Goal: Find specific page/section: Find specific page/section

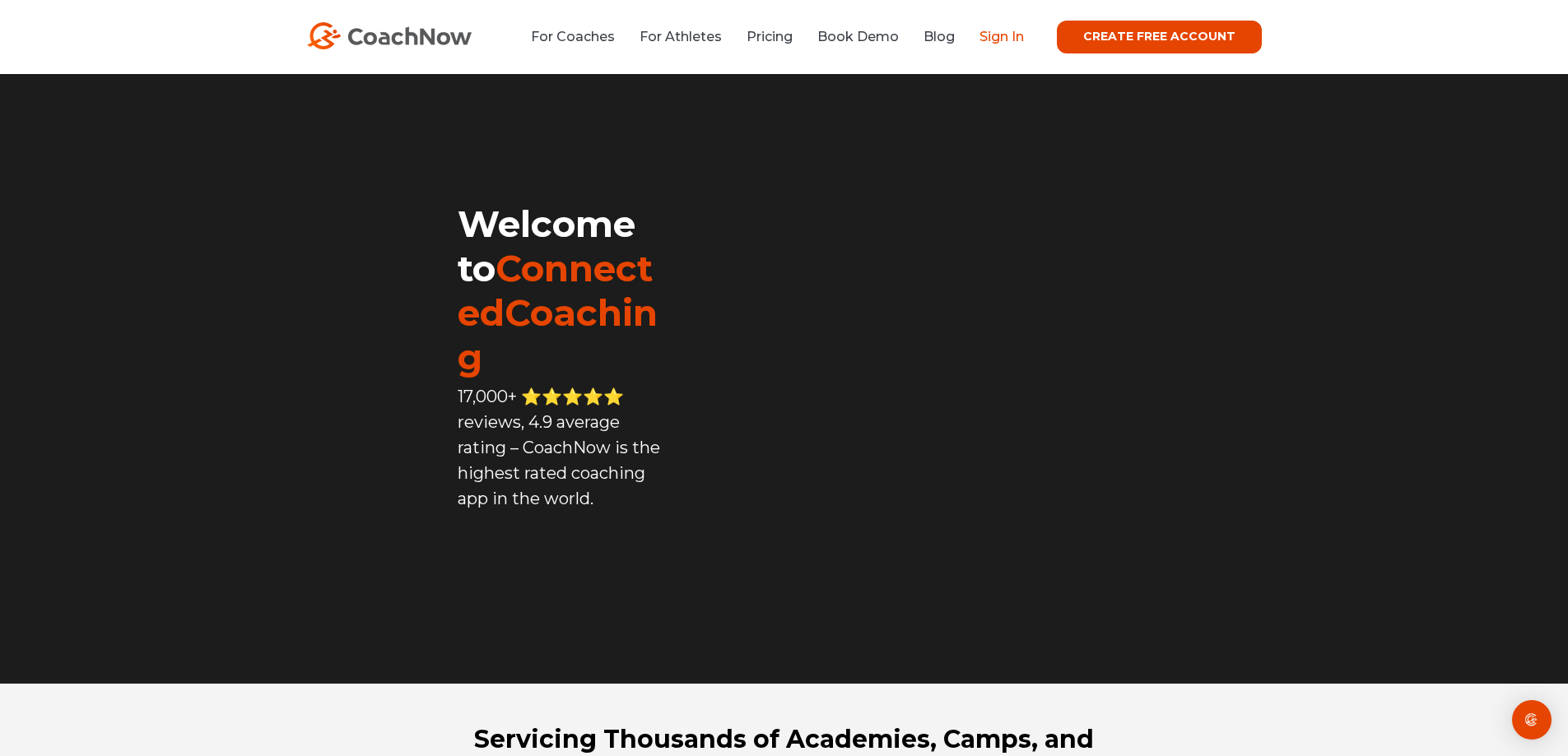
click at [1024, 36] on link "Sign In" at bounding box center [1002, 36] width 45 height 16
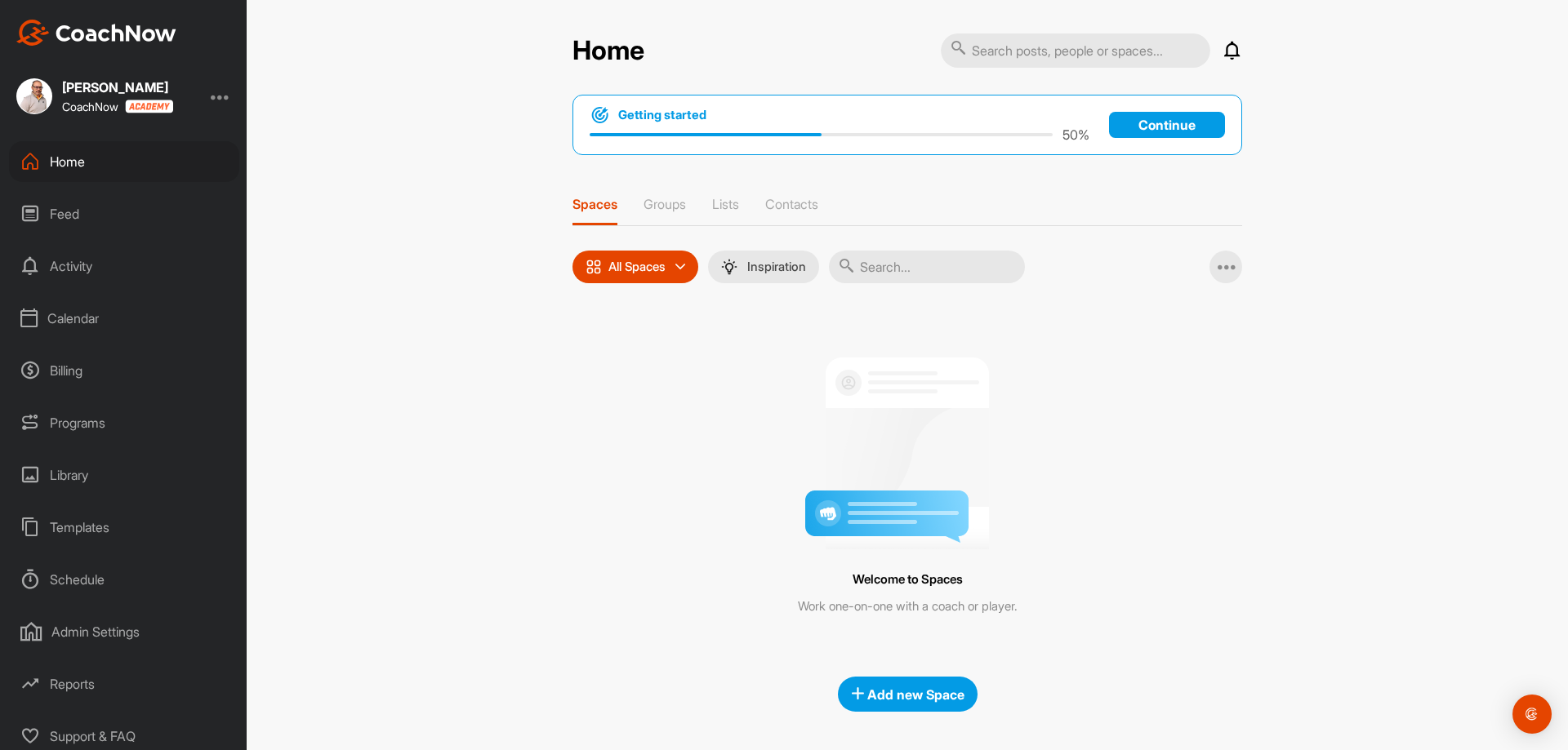
click at [82, 322] on div "Calendar" at bounding box center [124, 318] width 231 height 41
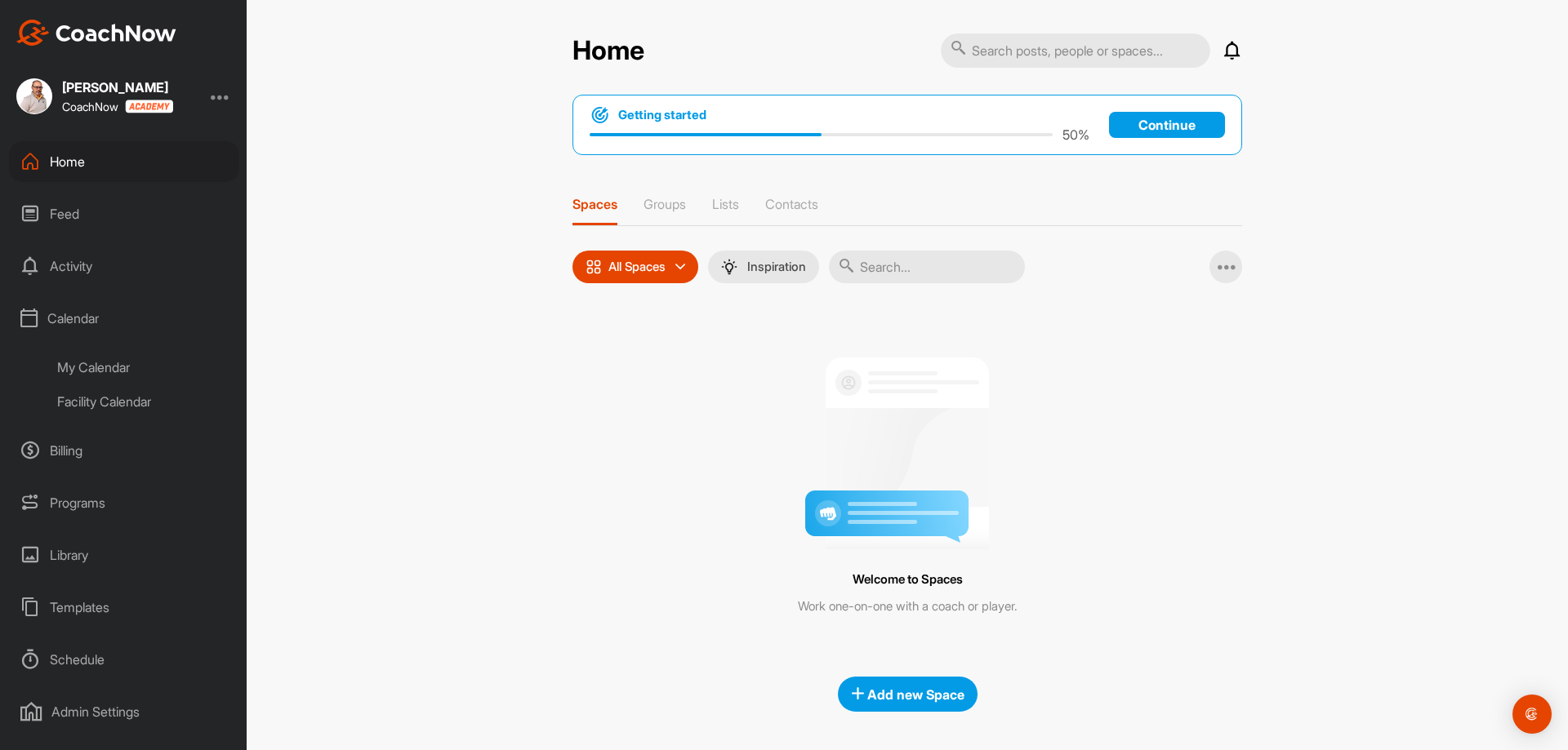
click at [145, 408] on div "Facility Calendar" at bounding box center [143, 402] width 194 height 34
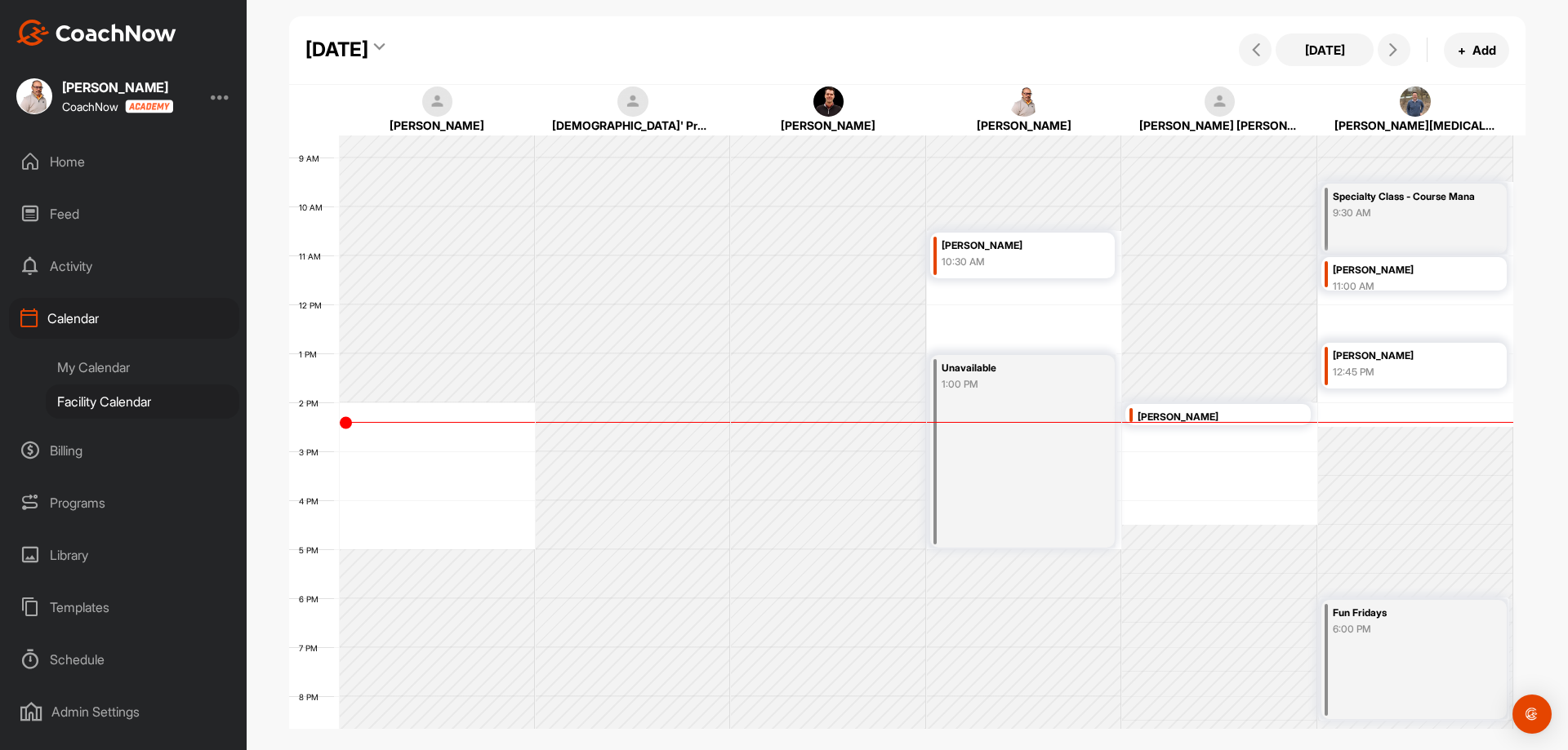
scroll to position [501, 0]
